Goal: Go to known website: Access a specific website the user already knows

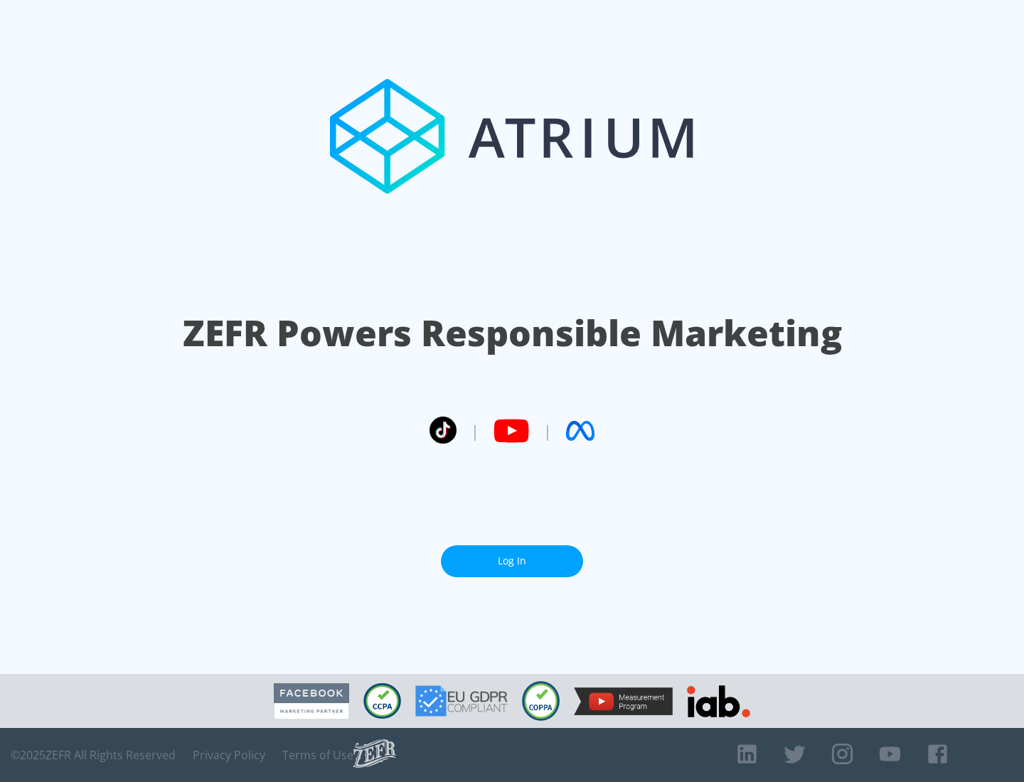
click at [512, 561] on link "Log In" at bounding box center [512, 561] width 142 height 32
